Goal: Use online tool/utility: Utilize a website feature to perform a specific function

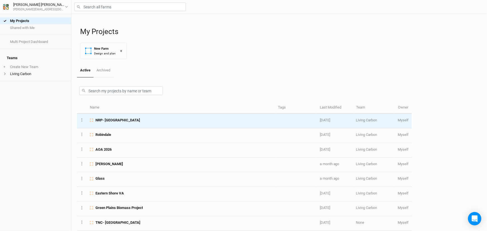
click at [128, 120] on span "NRP- [GEOGRAPHIC_DATA]" at bounding box center [117, 120] width 45 height 5
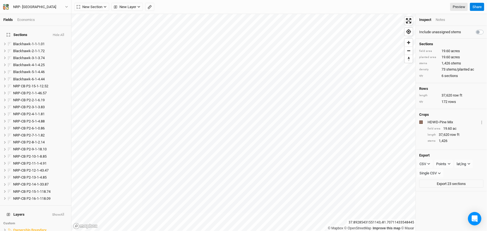
click at [57, 33] on button "Hide All" at bounding box center [58, 35] width 12 height 4
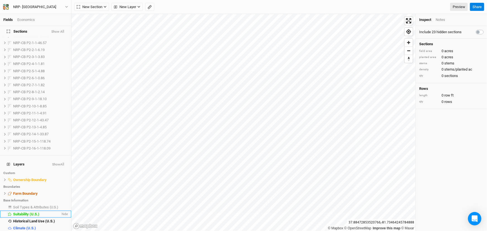
scroll to position [54, 0]
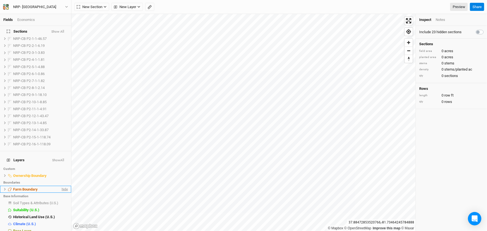
click at [61, 186] on span "hide" at bounding box center [64, 189] width 7 height 7
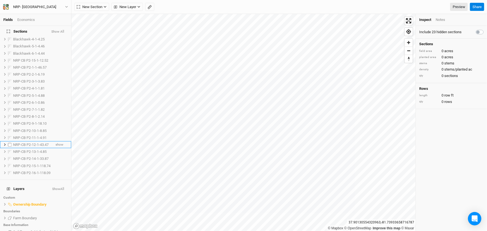
scroll to position [0, 0]
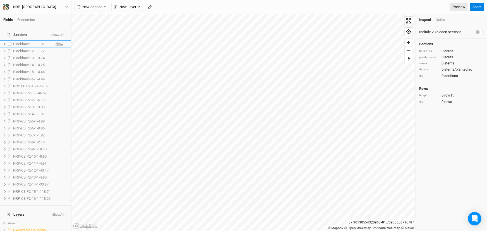
click at [56, 40] on span "show" at bounding box center [60, 43] width 8 height 7
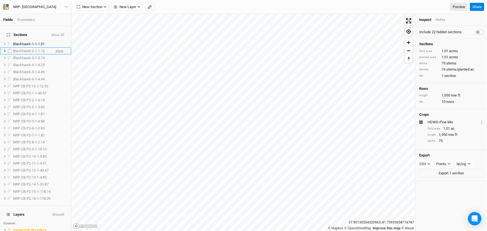
click at [56, 47] on span "show" at bounding box center [60, 50] width 8 height 7
click at [56, 54] on span "show" at bounding box center [60, 57] width 8 height 7
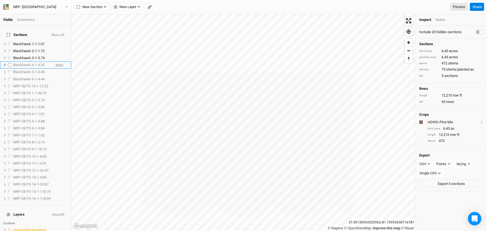
click at [56, 62] on span "show" at bounding box center [60, 65] width 8 height 7
click at [56, 69] on span "show" at bounding box center [60, 72] width 8 height 7
click at [56, 76] on span "show" at bounding box center [60, 79] width 8 height 7
click at [130, 8] on span "New Layer" at bounding box center [125, 7] width 22 height 6
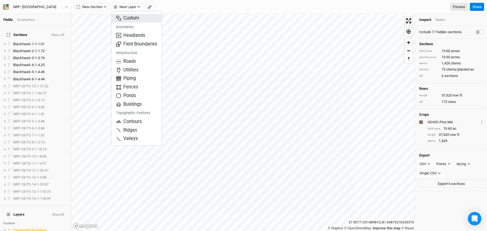
click at [129, 20] on span "Custom" at bounding box center [127, 18] width 23 height 6
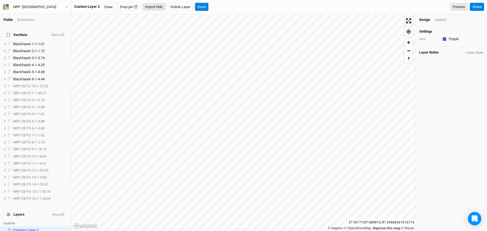
click at [155, 6] on button "Import KML" at bounding box center [153, 7] width 23 height 8
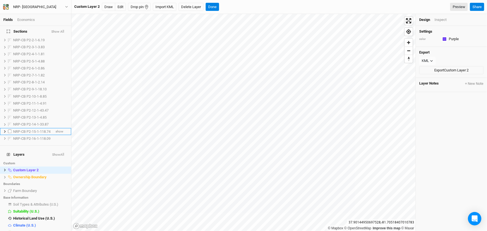
scroll to position [61, 0]
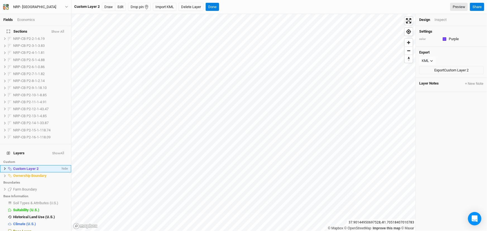
click at [27, 167] on span "Custom Layer 2" at bounding box center [25, 169] width 25 height 4
click at [197, 4] on button "Delete Layer" at bounding box center [191, 7] width 25 height 8
click at [208, 5] on button "Confirm" at bounding box center [202, 7] width 17 height 8
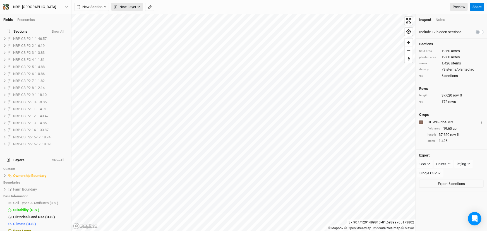
click at [133, 8] on span "New Layer" at bounding box center [125, 7] width 22 height 6
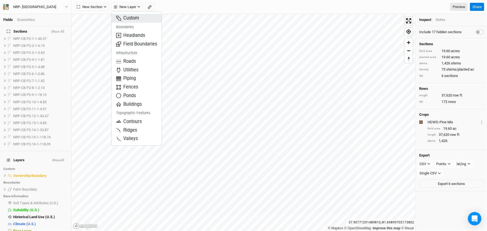
click at [130, 20] on span "Custom" at bounding box center [127, 18] width 23 height 6
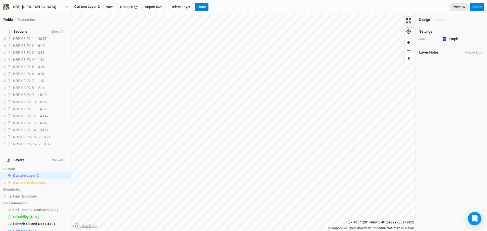
scroll to position [61, 0]
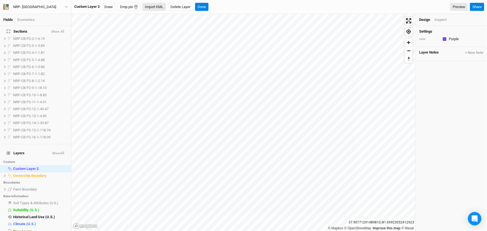
click at [159, 3] on button "Import KML" at bounding box center [153, 7] width 23 height 8
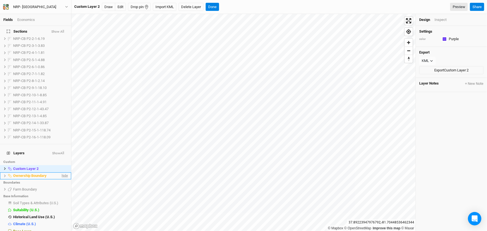
click at [61, 173] on span "hide" at bounding box center [64, 176] width 7 height 7
click at [60, 173] on span "show" at bounding box center [63, 176] width 9 height 7
click at [61, 165] on span "hide" at bounding box center [64, 168] width 7 height 7
click at [213, 8] on button "Done" at bounding box center [212, 7] width 13 height 8
